Goal: Transaction & Acquisition: Obtain resource

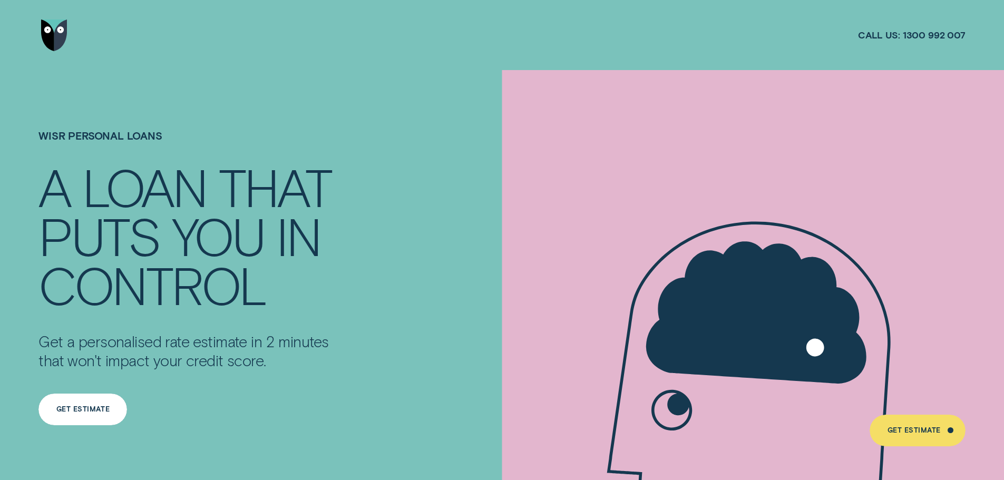
click at [90, 408] on div "Get Estimate" at bounding box center [82, 409] width 53 height 6
drag, startPoint x: 855, startPoint y: 36, endPoint x: 966, endPoint y: 36, distance: 111.2
click at [966, 36] on div at bounding box center [502, 35] width 1004 height 70
drag, startPoint x: 973, startPoint y: 33, endPoint x: 838, endPoint y: 26, distance: 135.1
click at [838, 26] on div at bounding box center [502, 35] width 1004 height 70
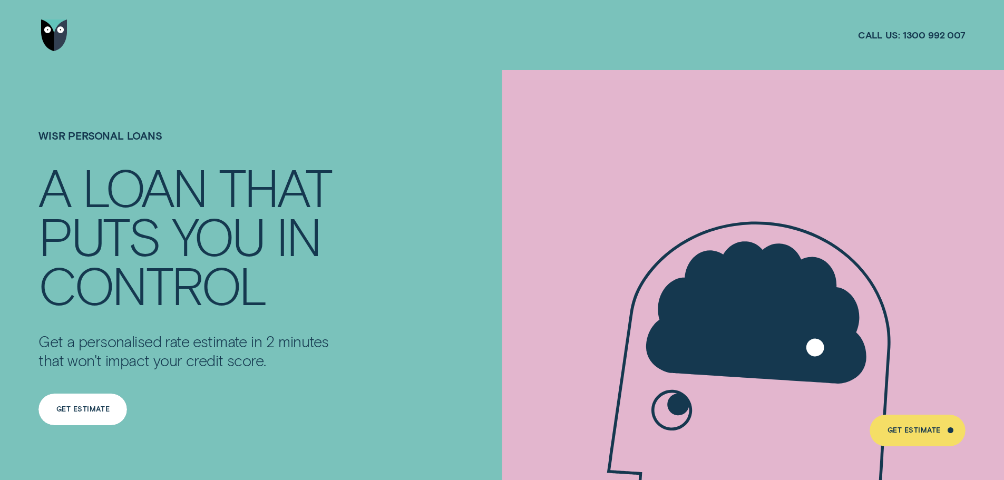
click at [64, 417] on div "Get Estimate" at bounding box center [82, 410] width 89 height 32
